Goal: Information Seeking & Learning: Learn about a topic

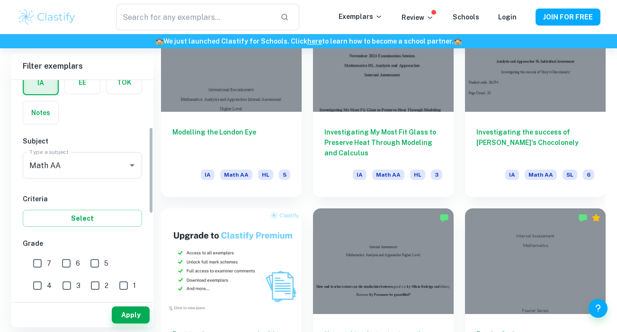
scroll to position [132, 0]
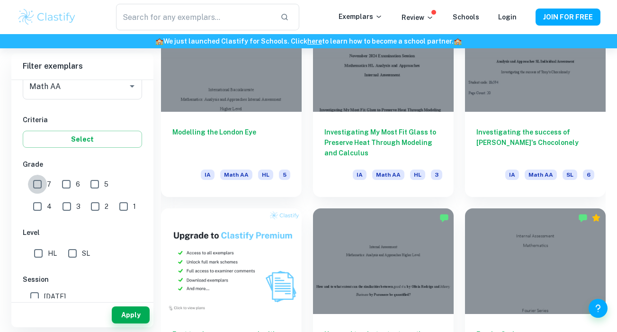
click at [40, 184] on input "7" at bounding box center [37, 184] width 19 height 19
checkbox input "true"
click at [129, 311] on button "Apply" at bounding box center [131, 315] width 38 height 17
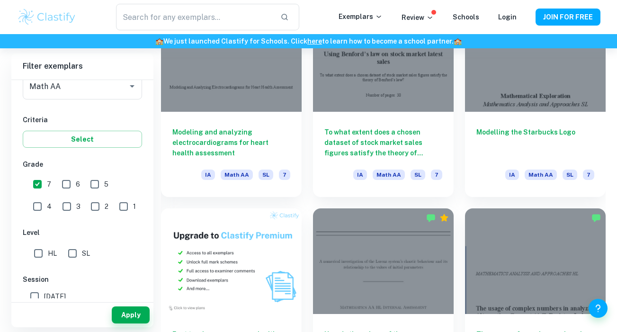
click at [42, 262] on input "HL" at bounding box center [38, 253] width 19 height 19
checkbox input "true"
click at [119, 309] on button "Apply" at bounding box center [131, 315] width 38 height 17
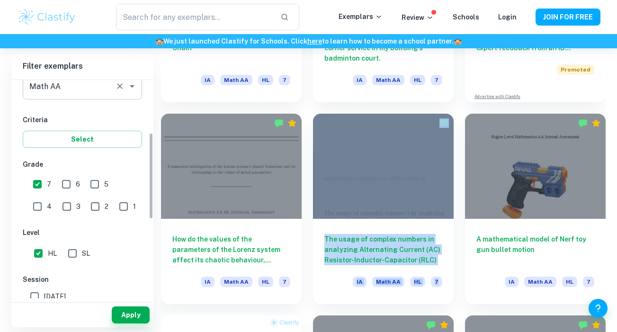
scroll to position [0, 0]
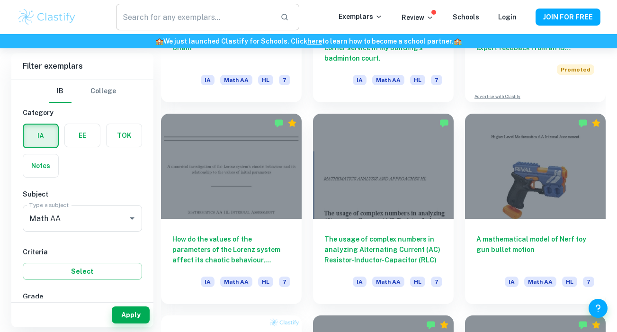
click at [191, 17] on input "text" at bounding box center [194, 17] width 156 height 27
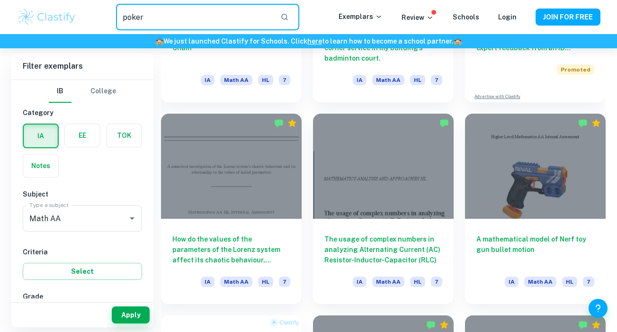
type input "poker"
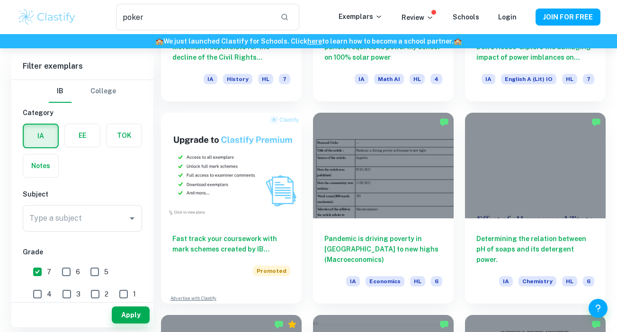
scroll to position [452, 0]
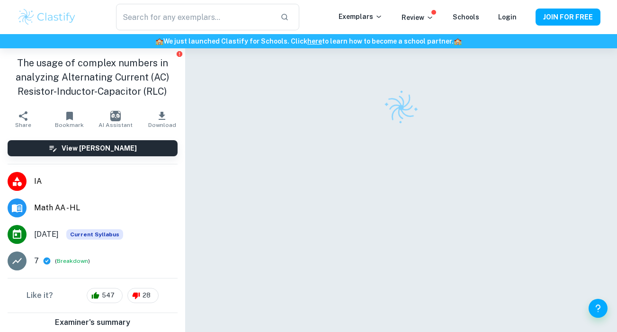
click at [173, 78] on h1 "The usage of complex numbers in analyzing Alternating Current (AC) Resistor-Ind…" at bounding box center [93, 77] width 170 height 43
click at [182, 87] on div "The usage of complex numbers in analyzing Alternating Current (AC) Resistor-Ind…" at bounding box center [92, 77] width 185 height 58
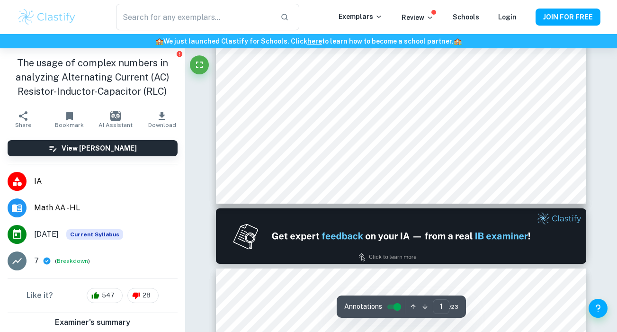
type input "2"
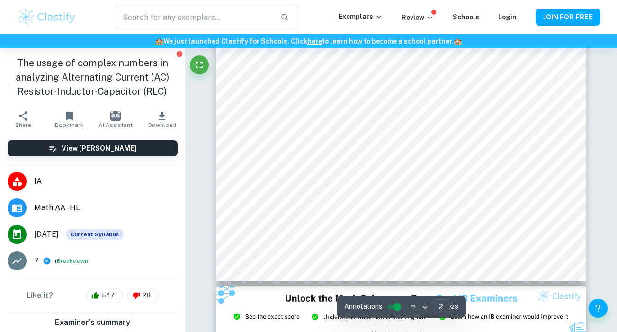
scroll to position [917, 0]
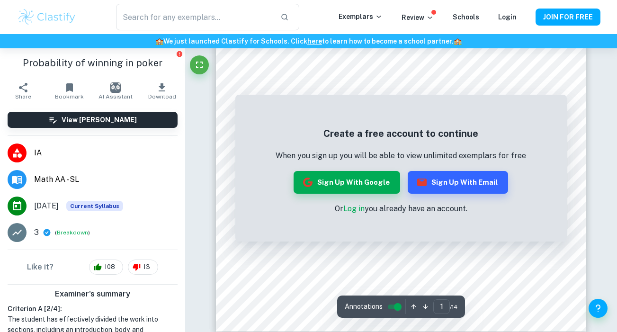
scroll to position [283, 0]
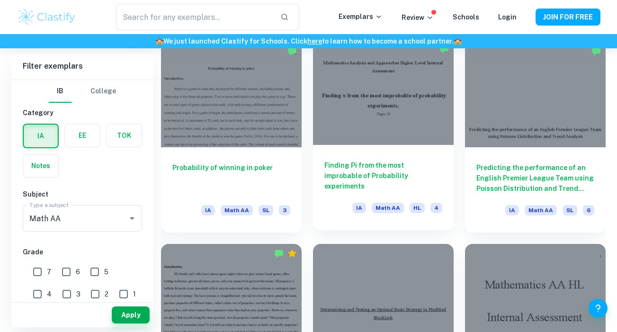
scroll to position [772, 0]
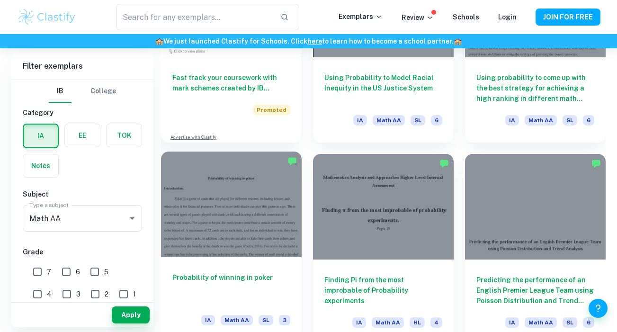
click at [267, 281] on h6 "Probability of winning in poker" at bounding box center [231, 287] width 118 height 31
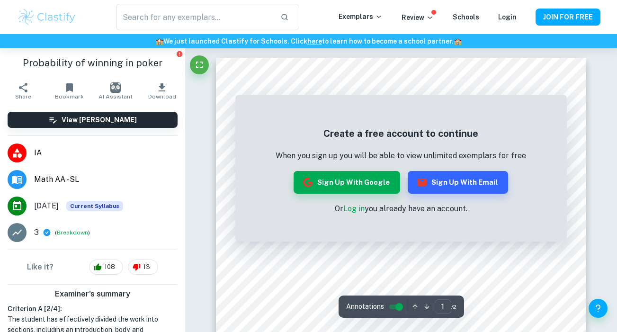
click at [506, 126] on div "Create a free account to continue When you sign up you will be able to view unl…" at bounding box center [401, 171] width 332 height 142
click at [441, 217] on div "Create a free account to continue When you sign up you will be able to view unl…" at bounding box center [401, 171] width 332 height 142
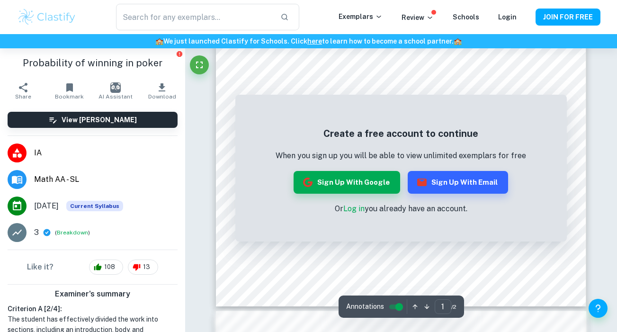
scroll to position [229, 0]
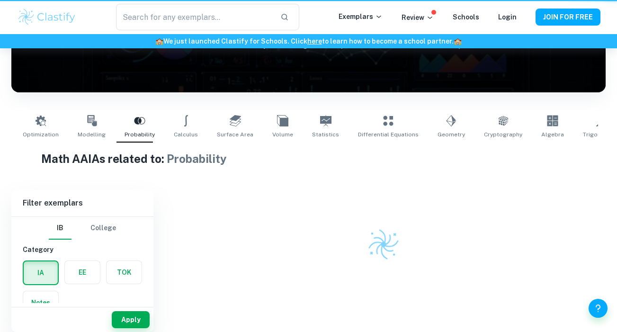
scroll to position [129, 0]
